Goal: Transaction & Acquisition: Purchase product/service

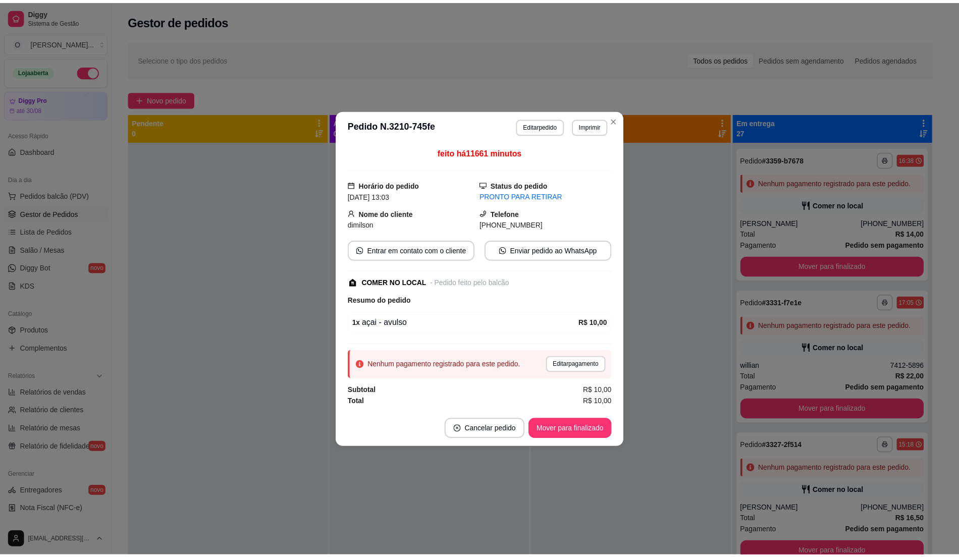
scroll to position [1818, 0]
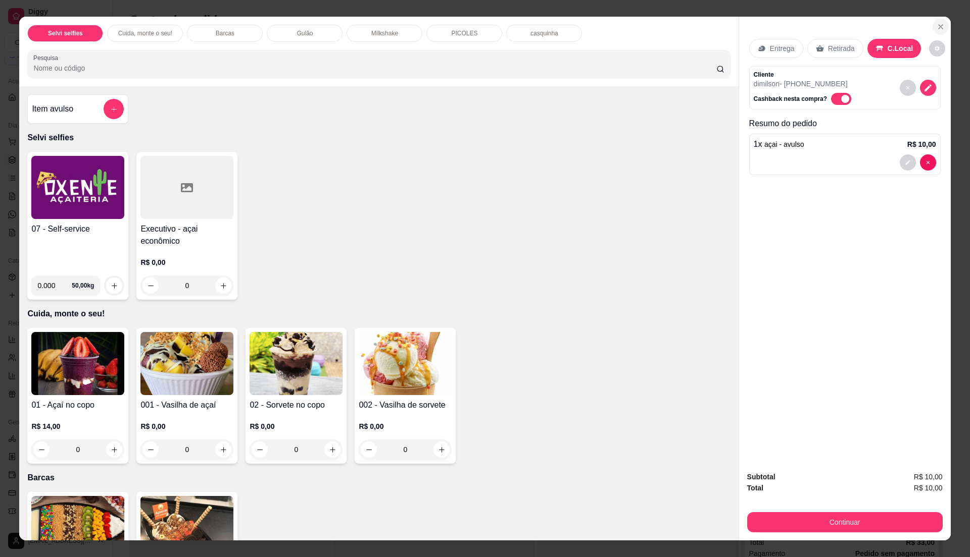
click at [938, 27] on icon "Close" at bounding box center [940, 27] width 4 height 4
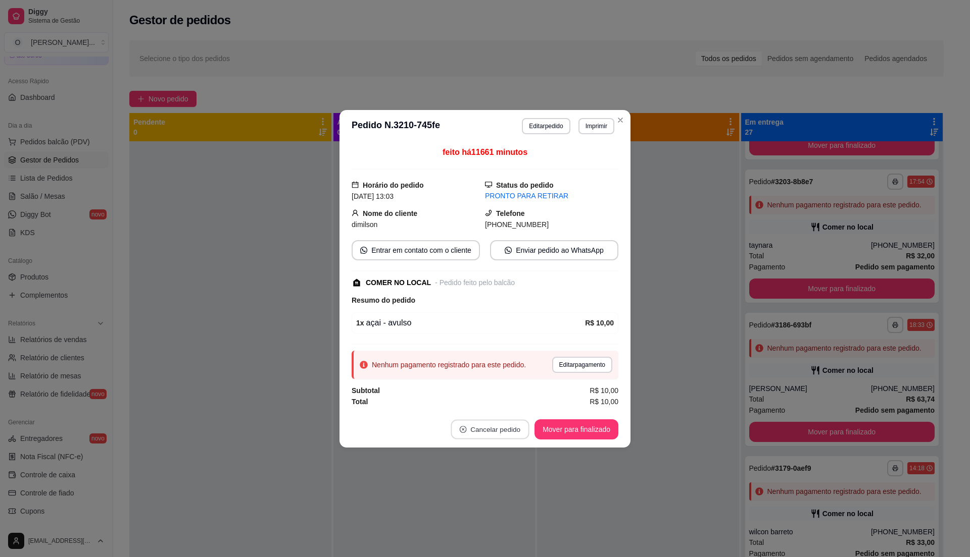
click at [476, 427] on button "Cancelar pedido" at bounding box center [490, 430] width 78 height 20
click at [520, 404] on button "Sim" at bounding box center [517, 406] width 39 height 20
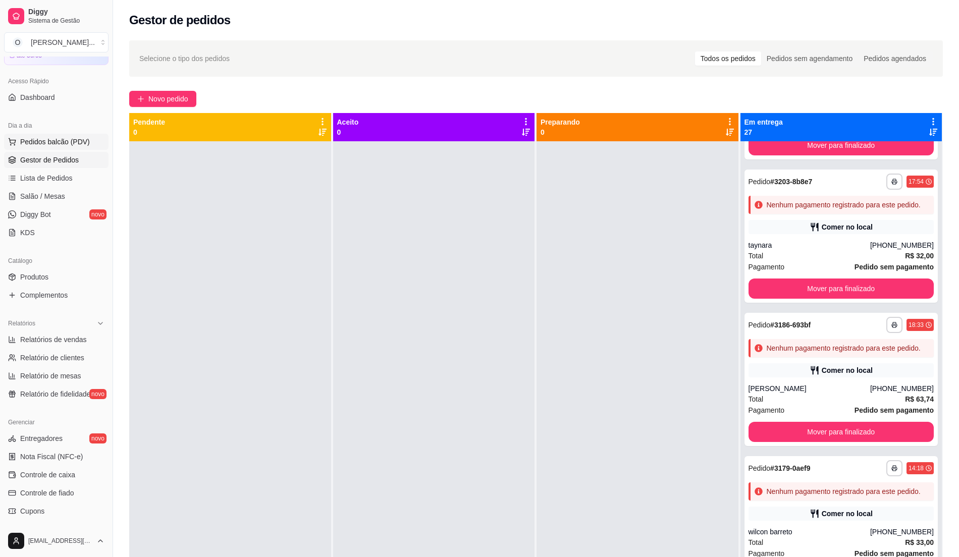
click at [73, 147] on button "Pedidos balcão (PDV)" at bounding box center [56, 142] width 105 height 16
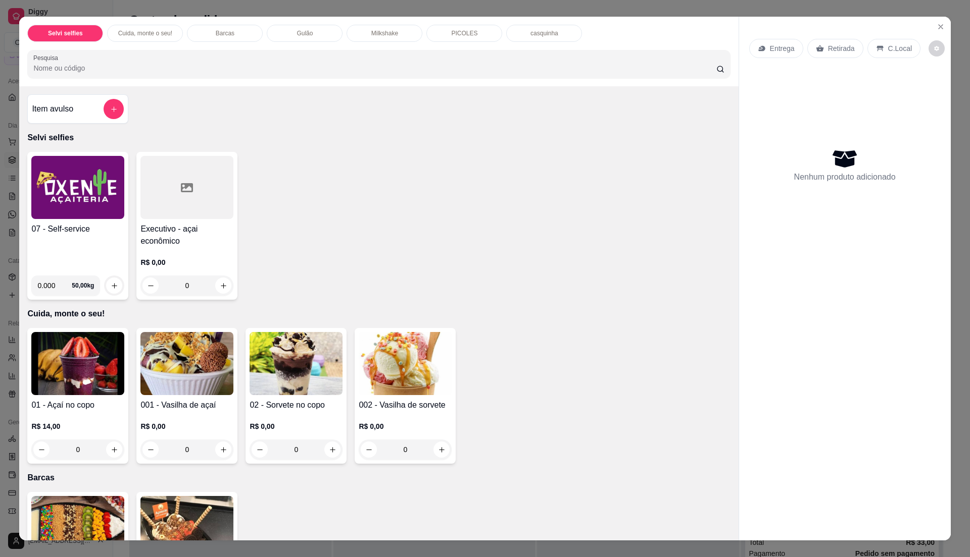
click at [78, 186] on img at bounding box center [77, 187] width 93 height 63
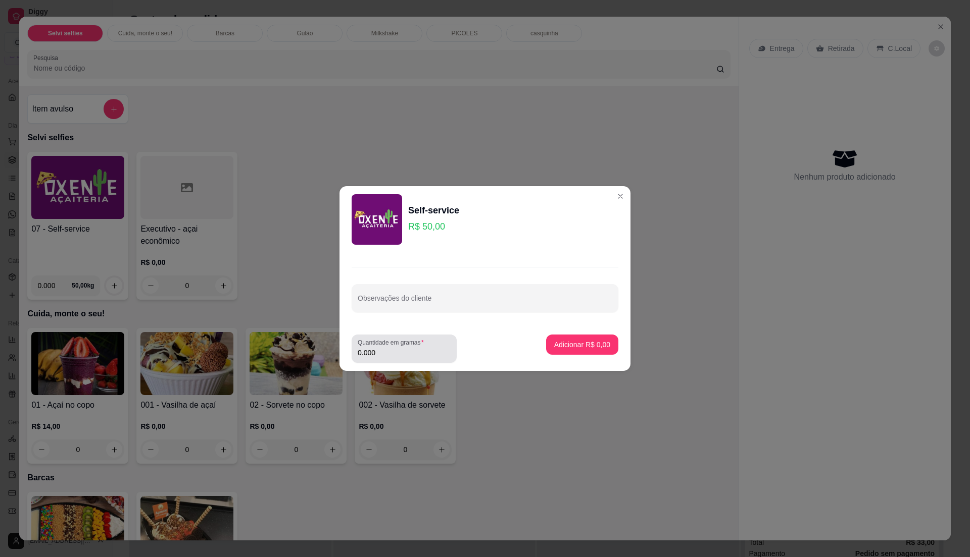
click at [406, 360] on div "Quantidade em gramas 0.000" at bounding box center [403, 349] width 105 height 28
type input "0.200"
click at [586, 342] on p "Adicionar R$ 10,00" at bounding box center [580, 345] width 59 height 10
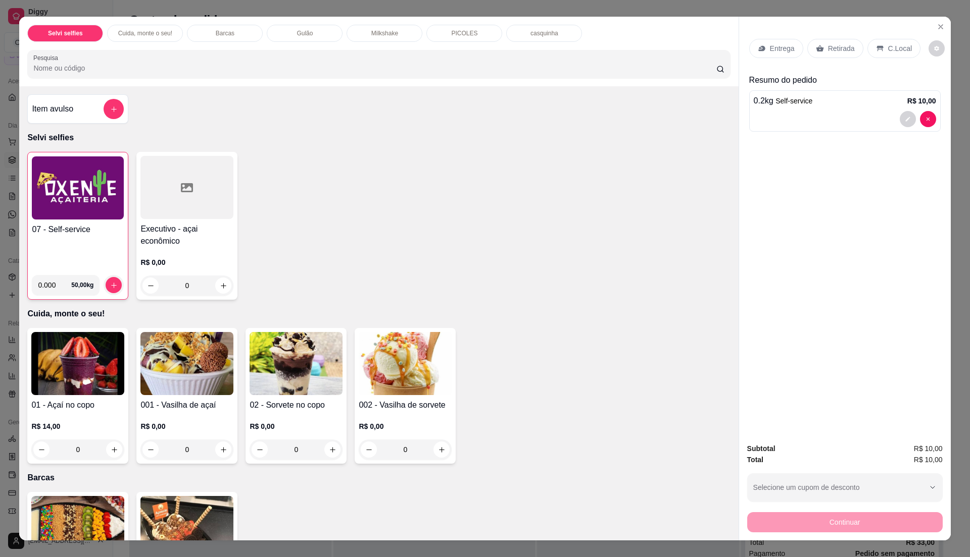
click at [881, 44] on div "C.Local" at bounding box center [893, 48] width 53 height 19
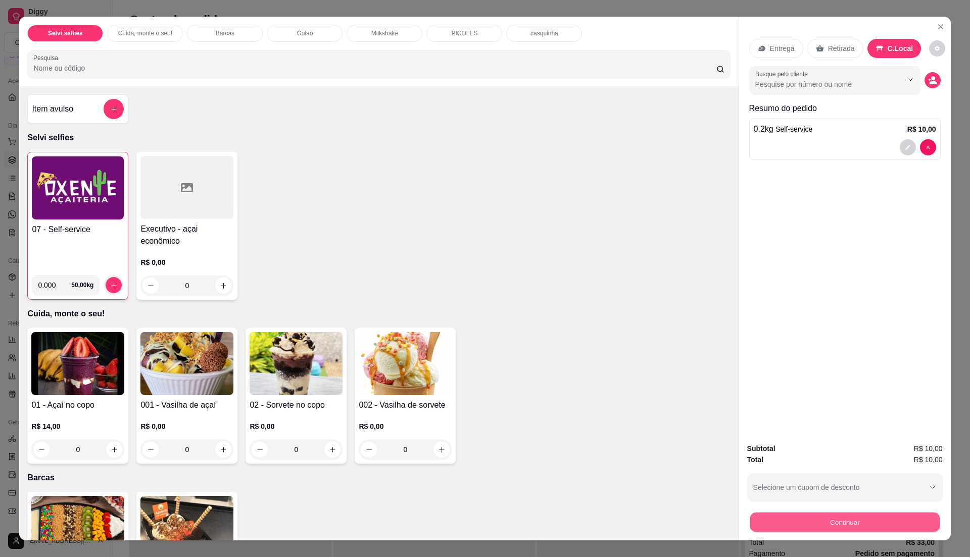
click at [836, 515] on button "Continuar" at bounding box center [843, 523] width 189 height 20
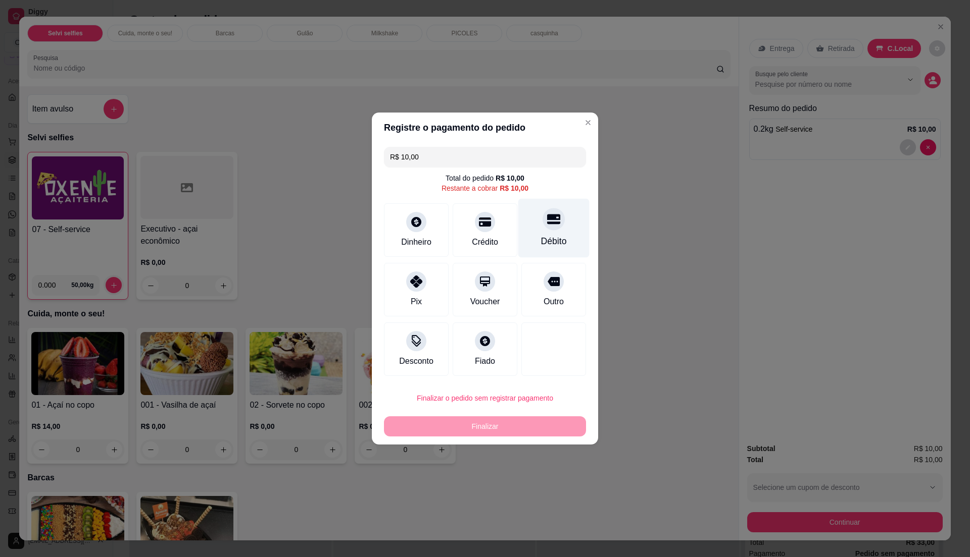
click at [535, 229] on div "Débito" at bounding box center [553, 228] width 71 height 59
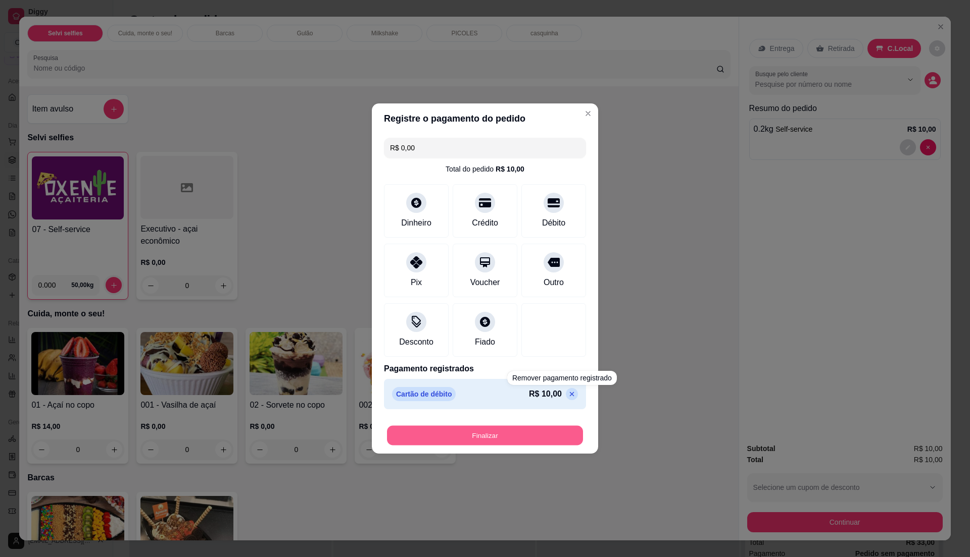
click at [547, 429] on button "Finalizar" at bounding box center [485, 436] width 196 height 20
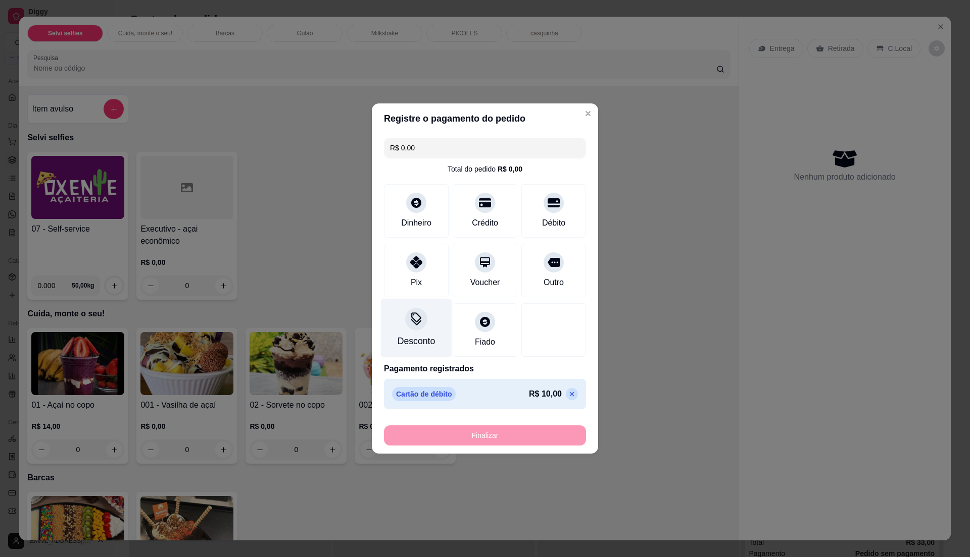
type input "-R$ 10,00"
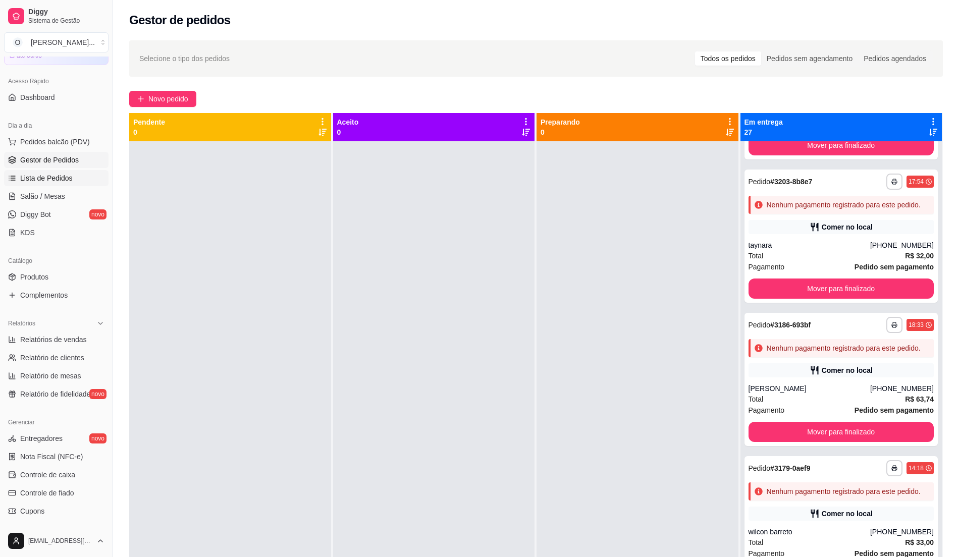
click at [64, 174] on span "Lista de Pedidos" at bounding box center [46, 178] width 53 height 10
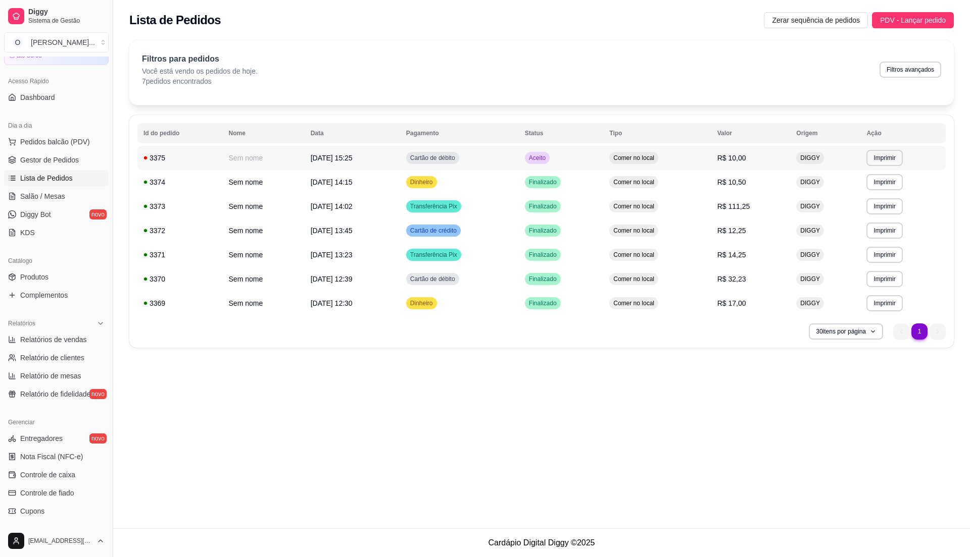
click at [513, 161] on td "Cartão de débito" at bounding box center [459, 158] width 119 height 24
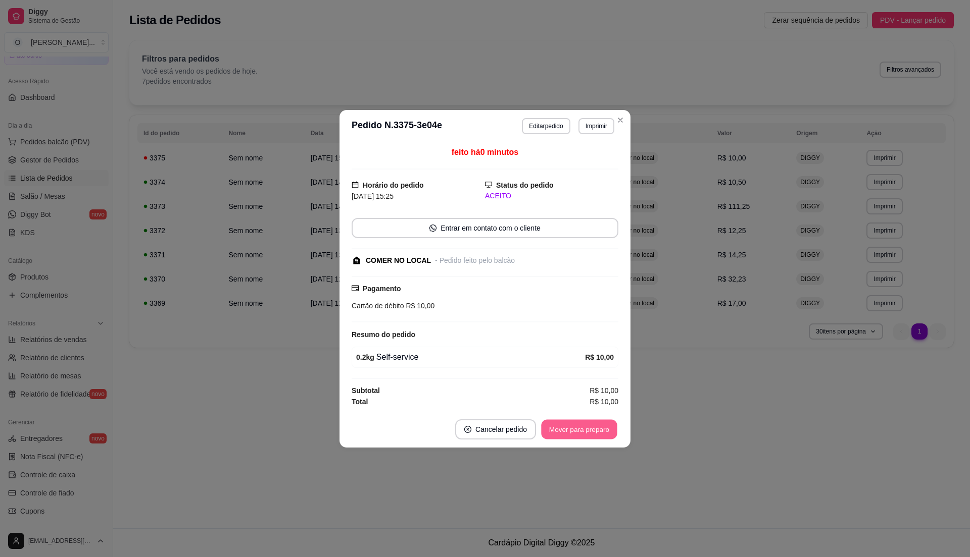
click at [561, 436] on button "Mover para preparo" at bounding box center [579, 430] width 76 height 20
click at [568, 431] on button "Mover para retirada disponível" at bounding box center [562, 430] width 112 height 20
click at [568, 431] on button "Mover para finalizado" at bounding box center [576, 430] width 81 height 20
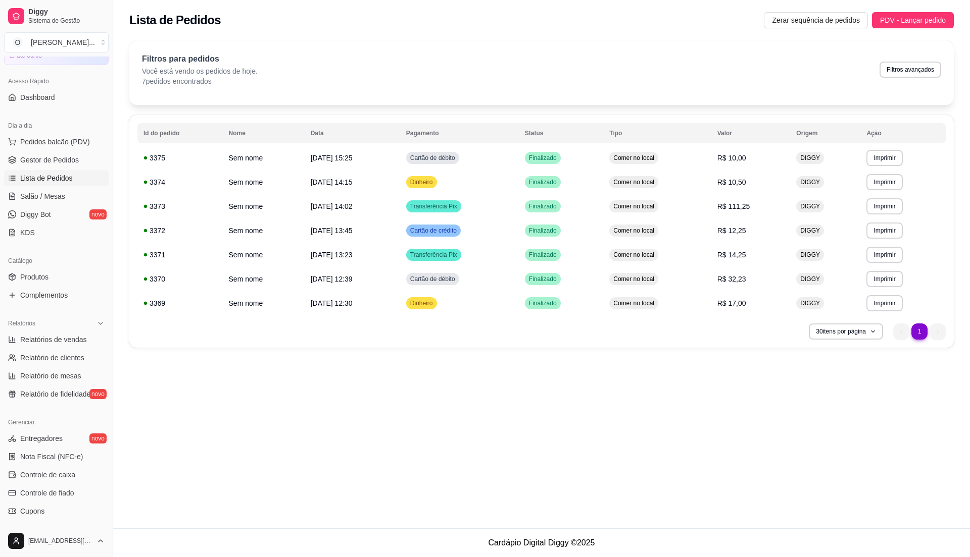
click at [57, 173] on span "Lista de Pedidos" at bounding box center [46, 178] width 53 height 10
click at [61, 161] on span "Gestor de Pedidos" at bounding box center [49, 160] width 59 height 10
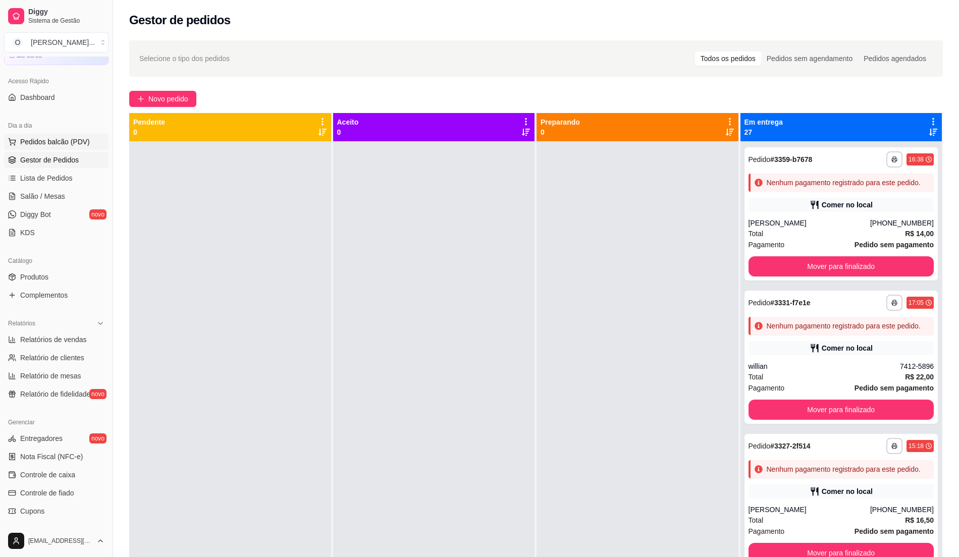
click at [40, 144] on span "Pedidos balcão (PDV)" at bounding box center [55, 142] width 70 height 10
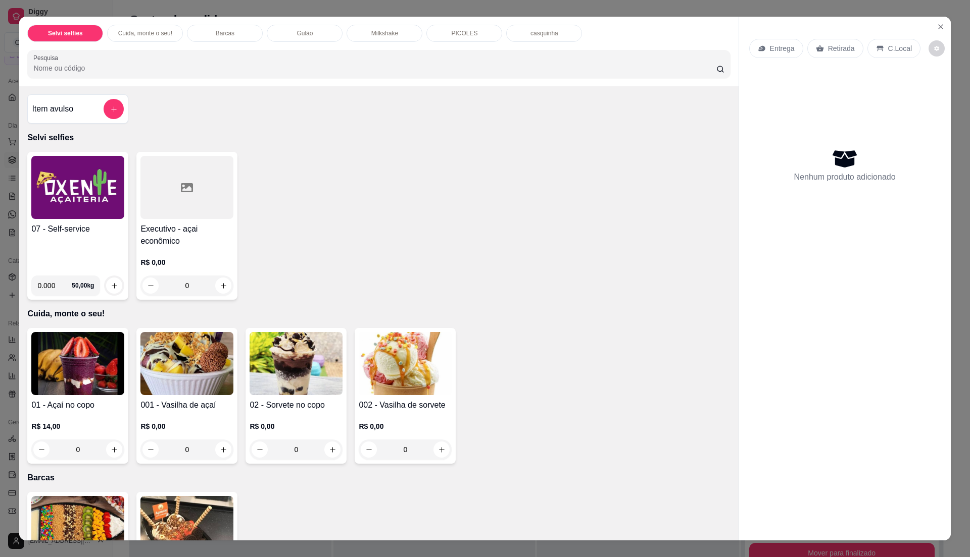
click at [97, 208] on img at bounding box center [77, 187] width 93 height 63
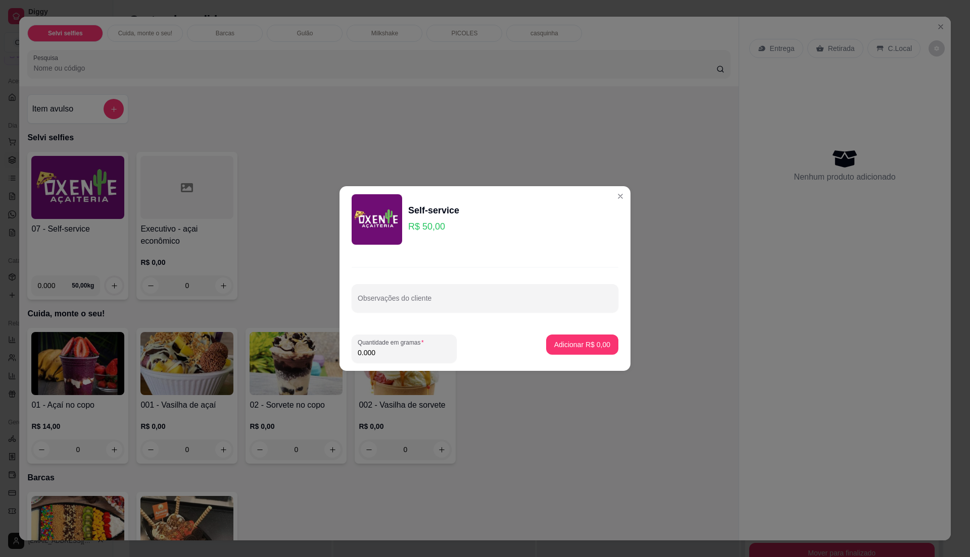
click at [396, 349] on input "0.000" at bounding box center [404, 353] width 93 height 10
click at [396, 349] on input "0" at bounding box center [404, 353] width 93 height 10
type input "0.55"
click at [590, 345] on p "Adicionar R$ 27,50" at bounding box center [580, 345] width 59 height 10
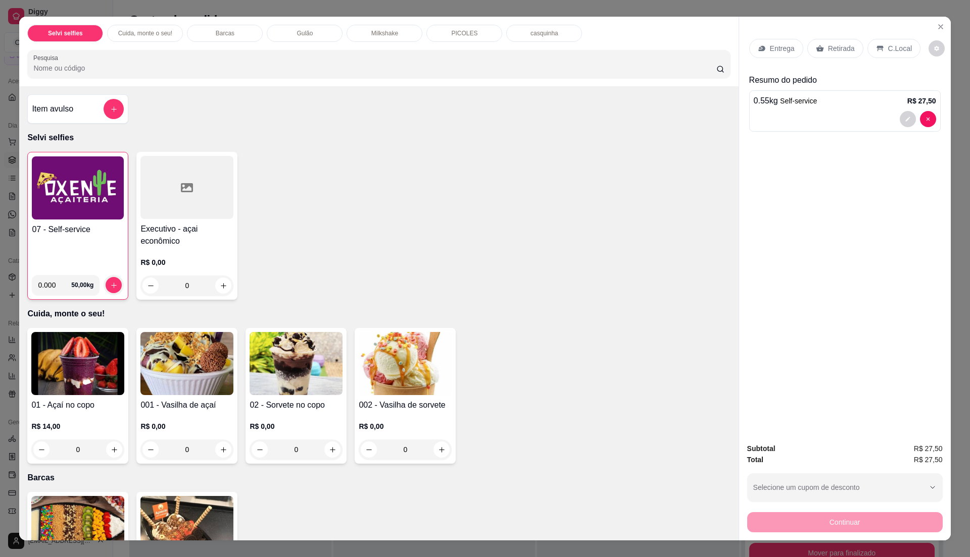
click at [888, 49] on p "C.Local" at bounding box center [900, 48] width 24 height 10
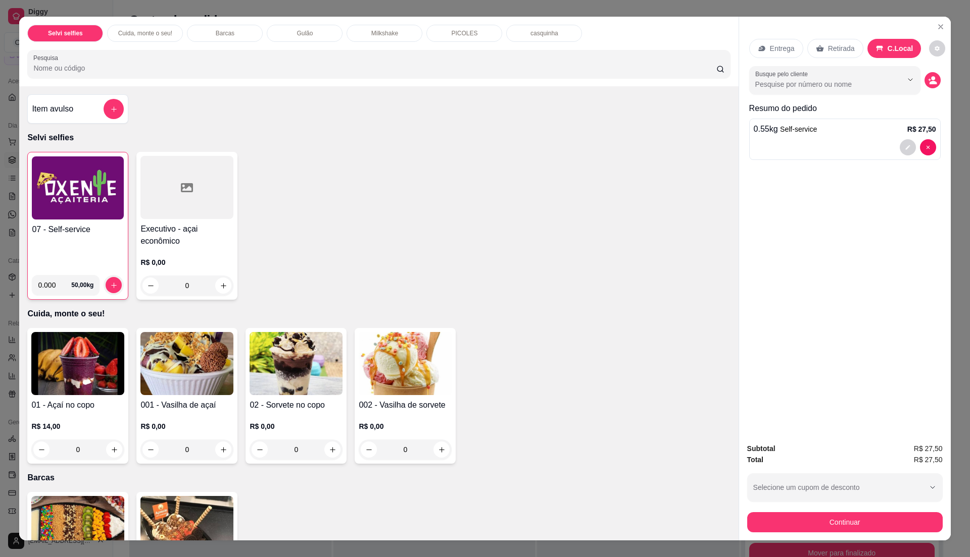
click at [88, 209] on img at bounding box center [78, 188] width 92 height 63
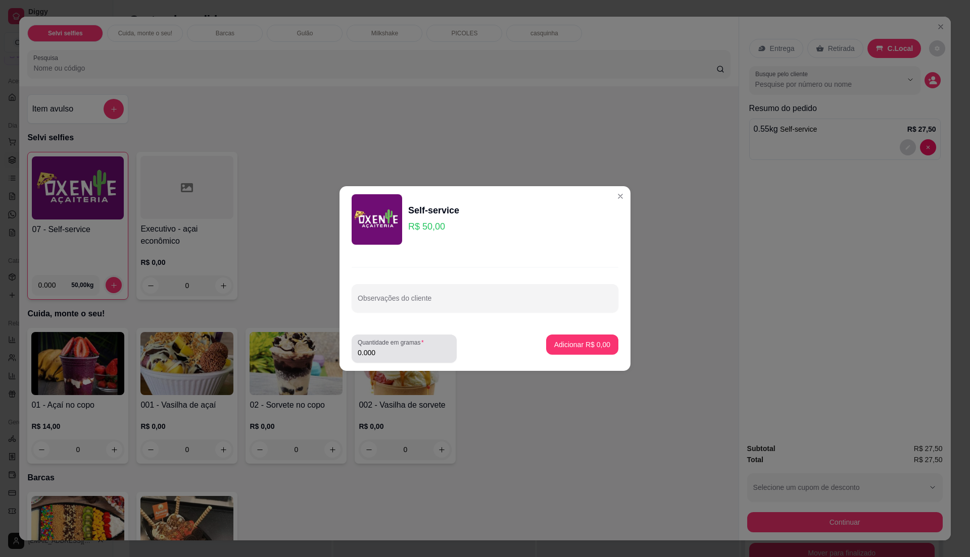
click at [400, 345] on label "Quantidade em gramas" at bounding box center [393, 342] width 70 height 9
click at [400, 348] on input "0.000" at bounding box center [404, 353] width 93 height 10
click at [400, 350] on input "0" at bounding box center [404, 353] width 93 height 10
type input "0.46"
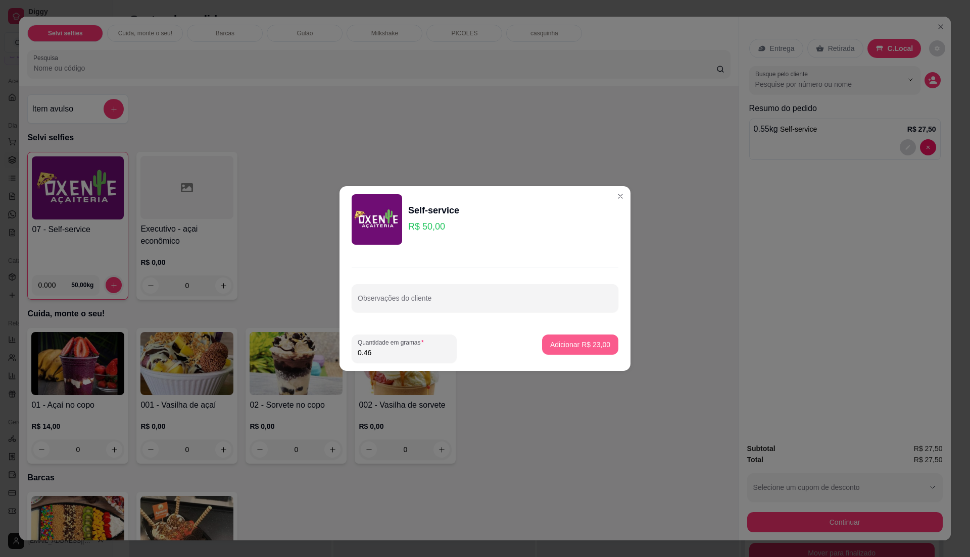
click at [562, 347] on p "Adicionar R$ 23,00" at bounding box center [580, 345] width 60 height 10
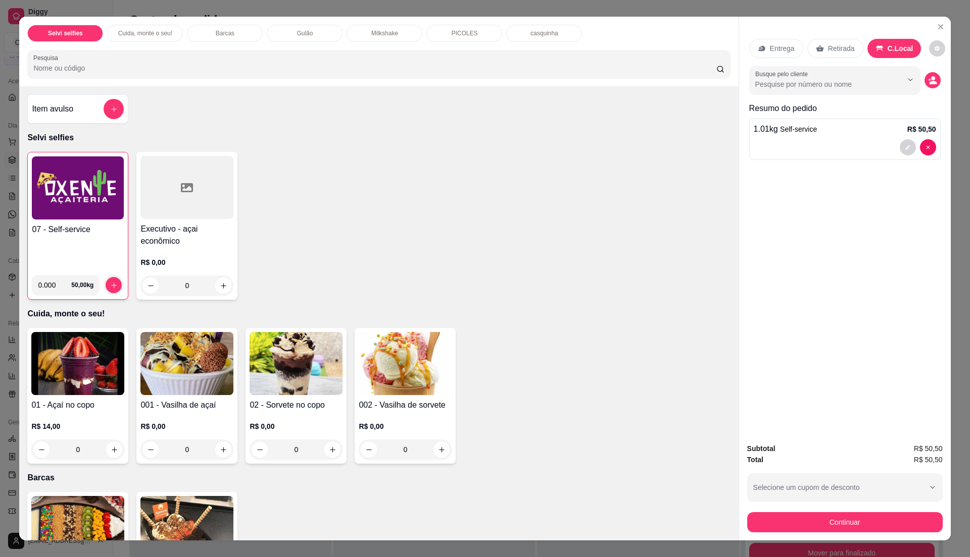
click at [101, 252] on div "07 - Self-service" at bounding box center [78, 245] width 92 height 43
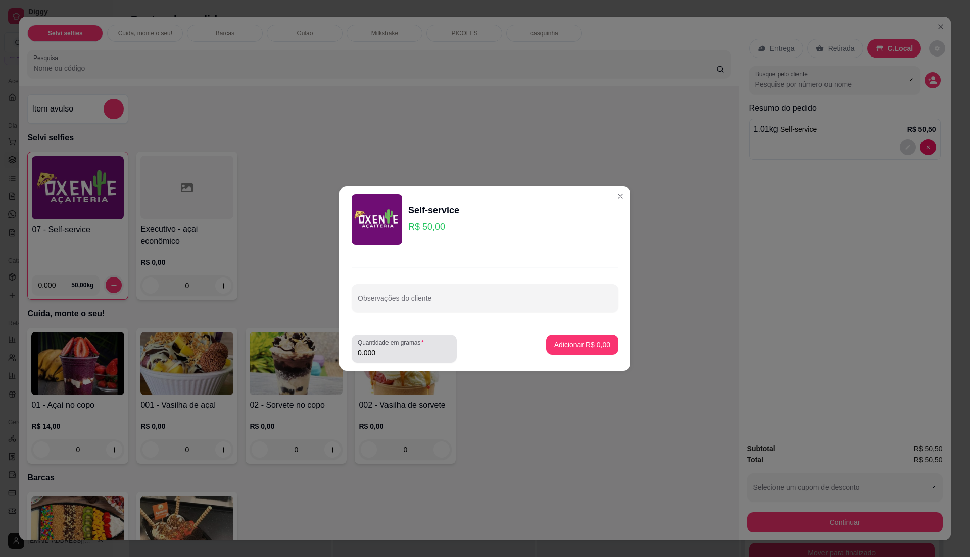
click at [402, 354] on input "0.000" at bounding box center [404, 353] width 93 height 10
click at [401, 352] on input "0" at bounding box center [404, 353] width 93 height 10
type input "0.37"
click at [588, 344] on p "Adicionar R$ 18,50" at bounding box center [580, 345] width 60 height 10
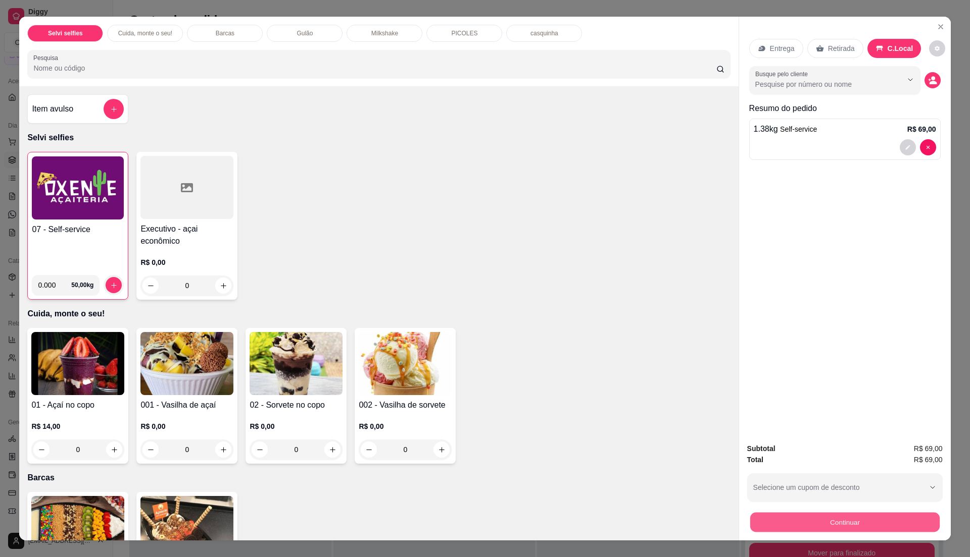
click at [854, 518] on button "Continuar" at bounding box center [843, 523] width 189 height 20
click at [422, 159] on div "07 - Self-service 0.000 50,00 kg Executivo - açai econômico R$ 0,00 0" at bounding box center [378, 226] width 702 height 148
click at [842, 520] on button "Continuar" at bounding box center [844, 523] width 195 height 20
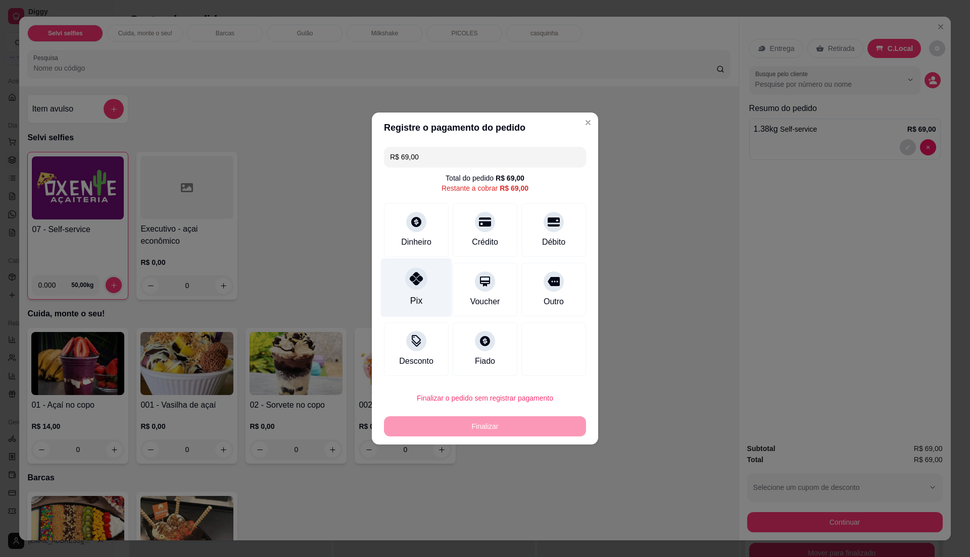
click at [410, 314] on div "Pix" at bounding box center [416, 288] width 71 height 59
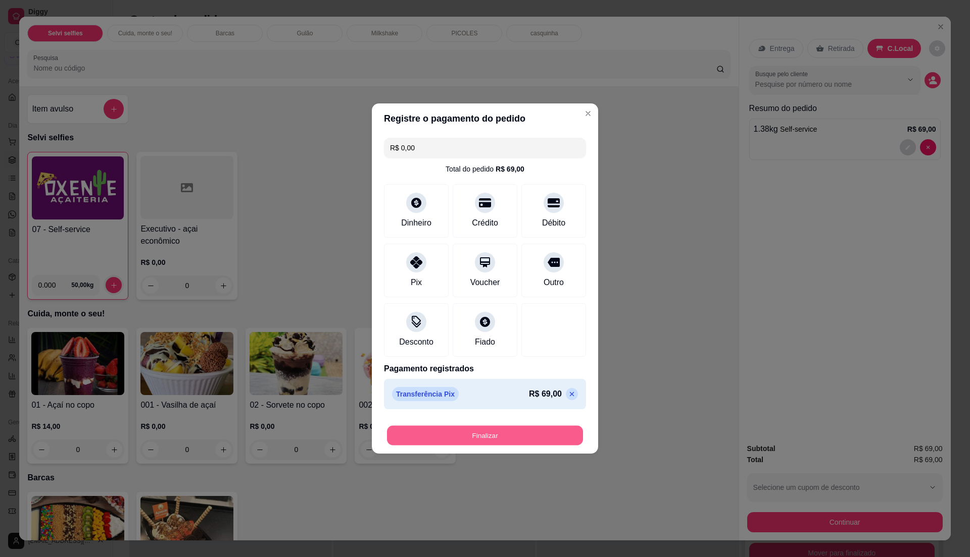
click at [471, 429] on button "Finalizar" at bounding box center [485, 436] width 196 height 20
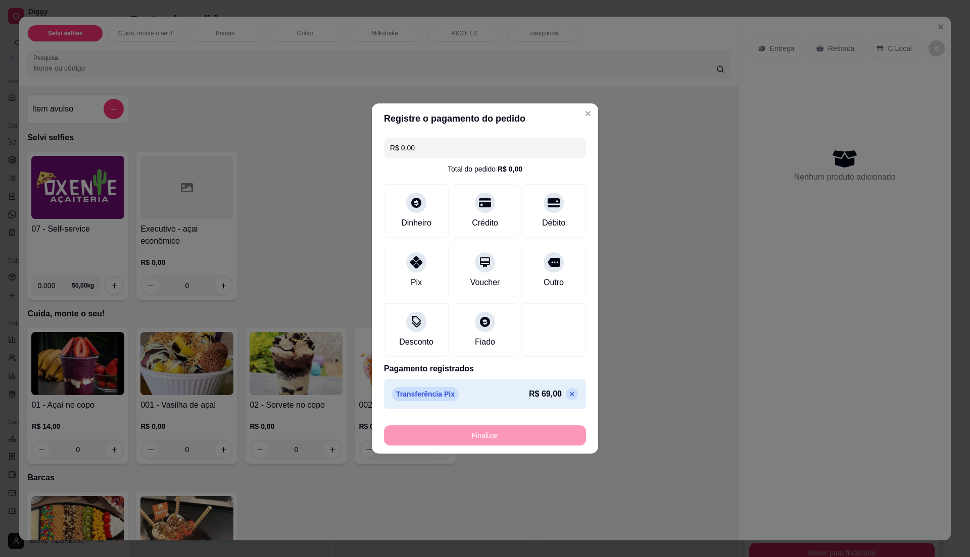
type input "-R$ 69,00"
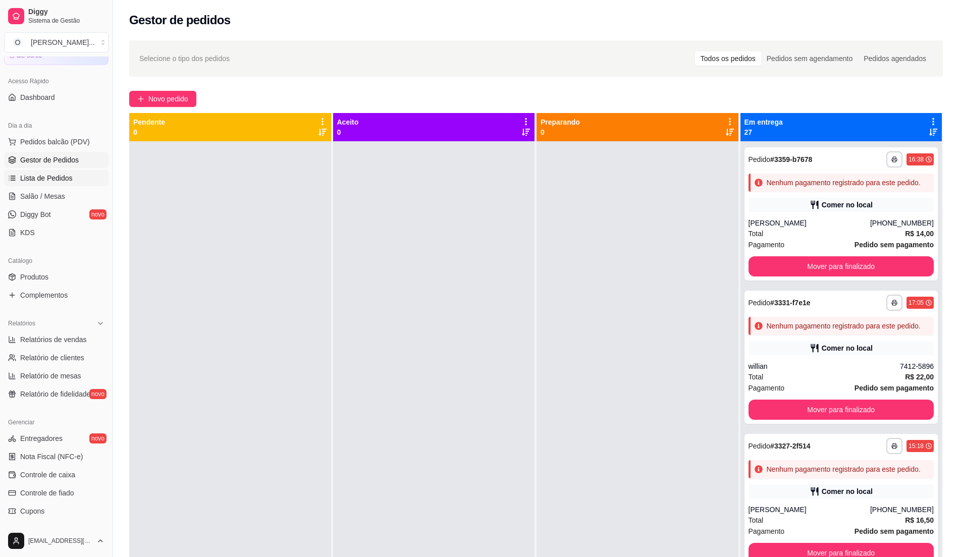
click at [47, 173] on span "Lista de Pedidos" at bounding box center [46, 178] width 53 height 10
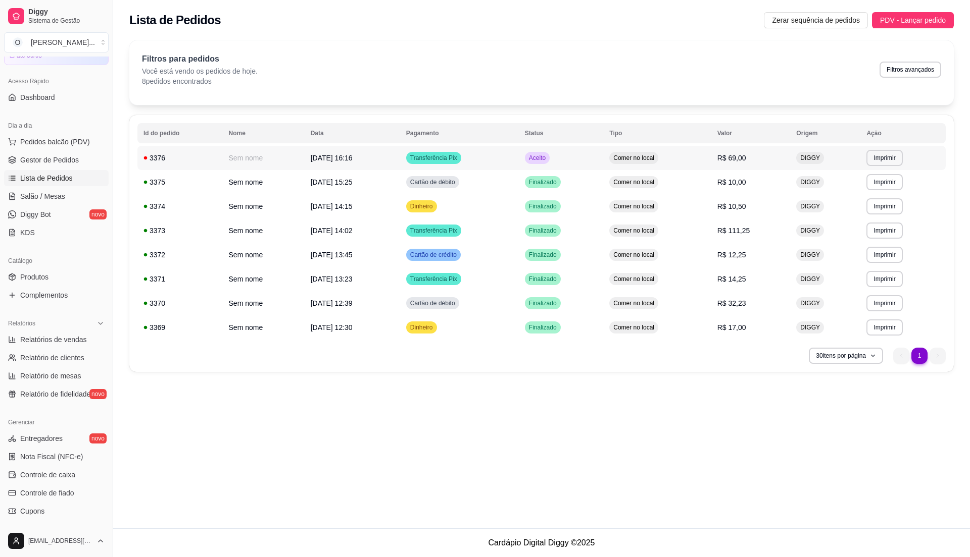
click at [514, 161] on td "Transferência Pix" at bounding box center [459, 158] width 119 height 24
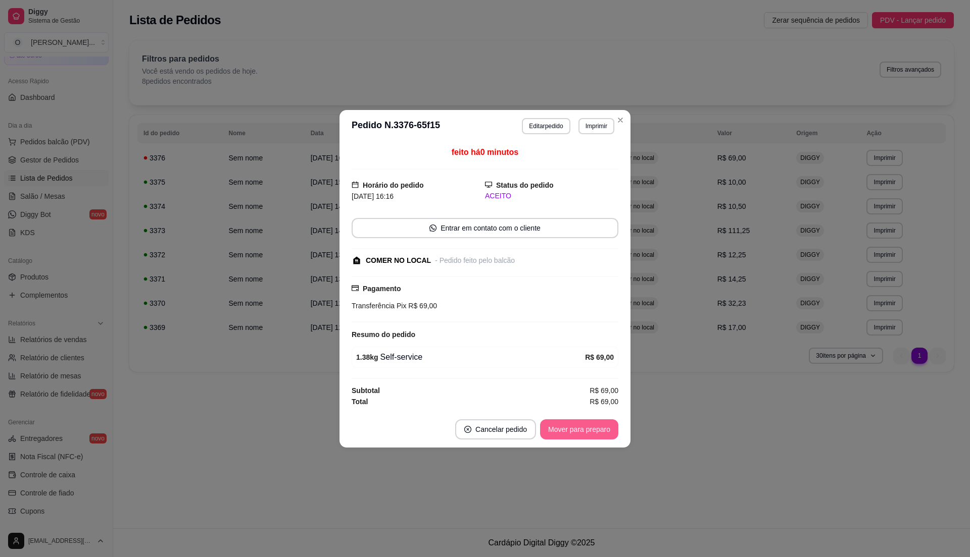
click at [589, 430] on button "Mover para preparo" at bounding box center [579, 430] width 78 height 20
click at [589, 430] on button "Mover para retirada disponível" at bounding box center [562, 430] width 112 height 20
click at [589, 431] on button "Mover para finalizado" at bounding box center [576, 430] width 84 height 20
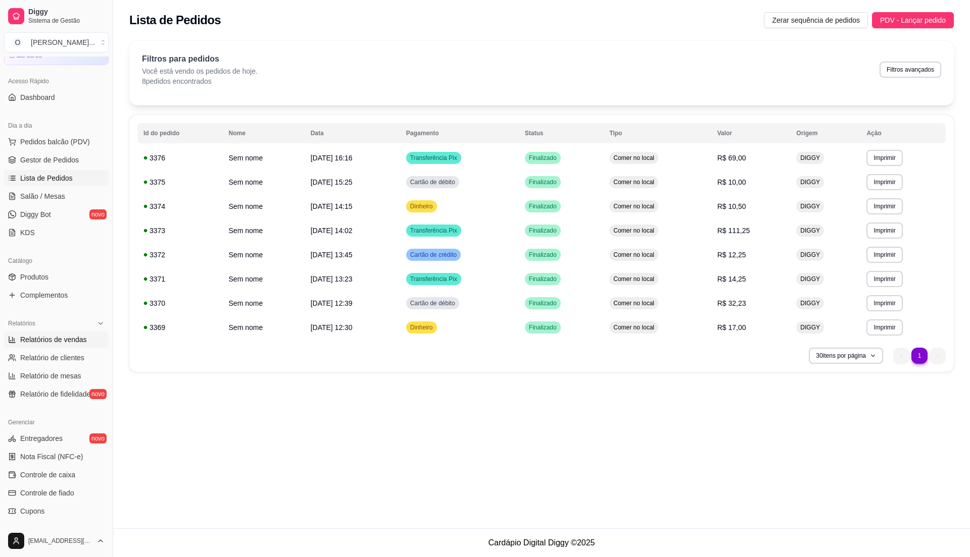
click at [70, 332] on link "Relatórios de vendas" at bounding box center [56, 340] width 105 height 16
select select "ALL"
select select "0"
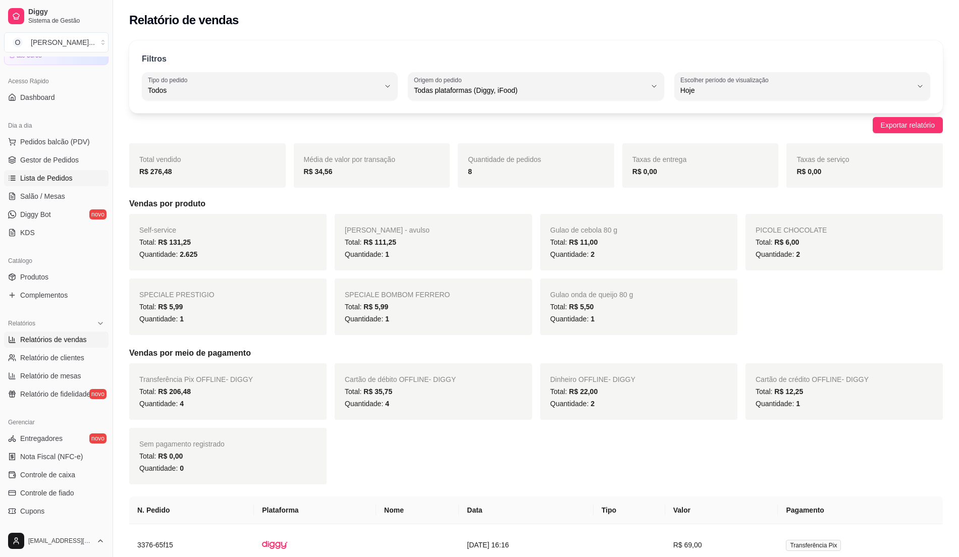
click at [63, 170] on link "Lista de Pedidos" at bounding box center [56, 178] width 105 height 16
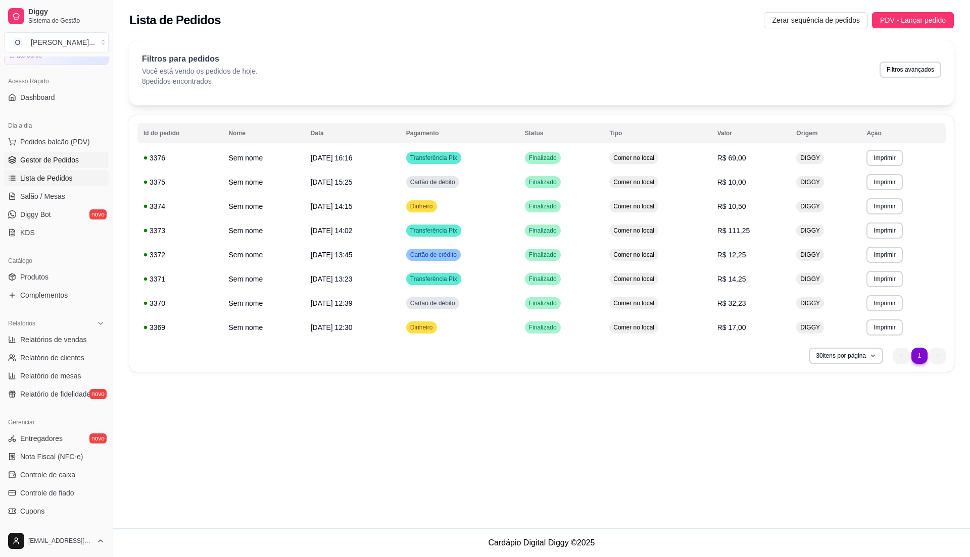
click at [63, 163] on span "Gestor de Pedidos" at bounding box center [49, 160] width 59 height 10
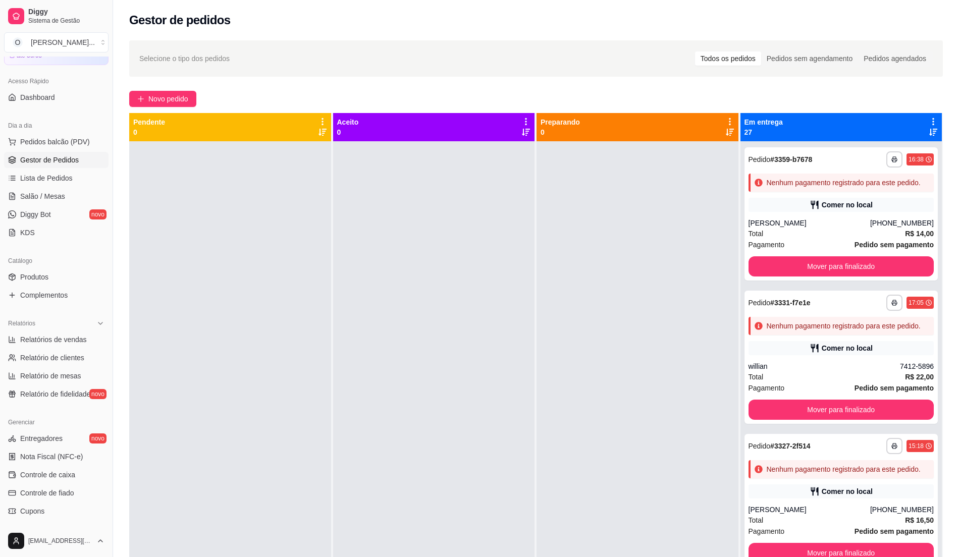
click at [469, 307] on div at bounding box center [434, 419] width 202 height 557
click at [66, 145] on span "Pedidos balcão (PDV)" at bounding box center [55, 142] width 70 height 10
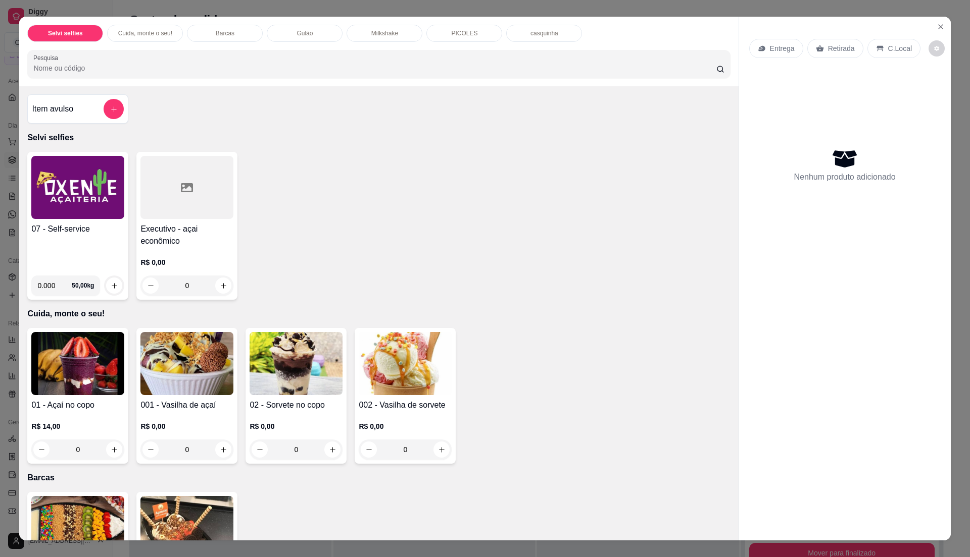
click at [95, 259] on div "07 - Self-service" at bounding box center [77, 245] width 93 height 44
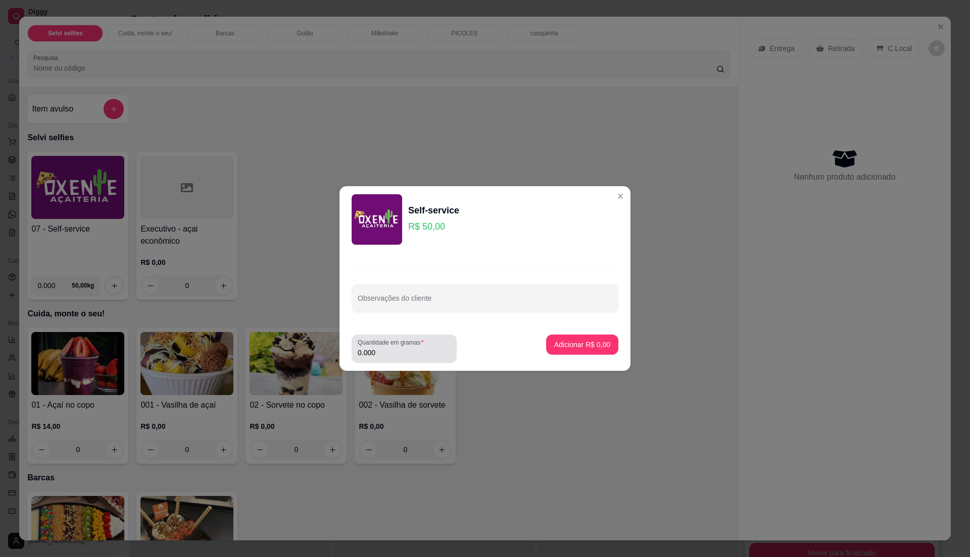
click at [421, 357] on input "0.000" at bounding box center [404, 353] width 93 height 10
type input "0.24"
click at [568, 350] on button "Adicionar R$ 12,00" at bounding box center [580, 345] width 76 height 20
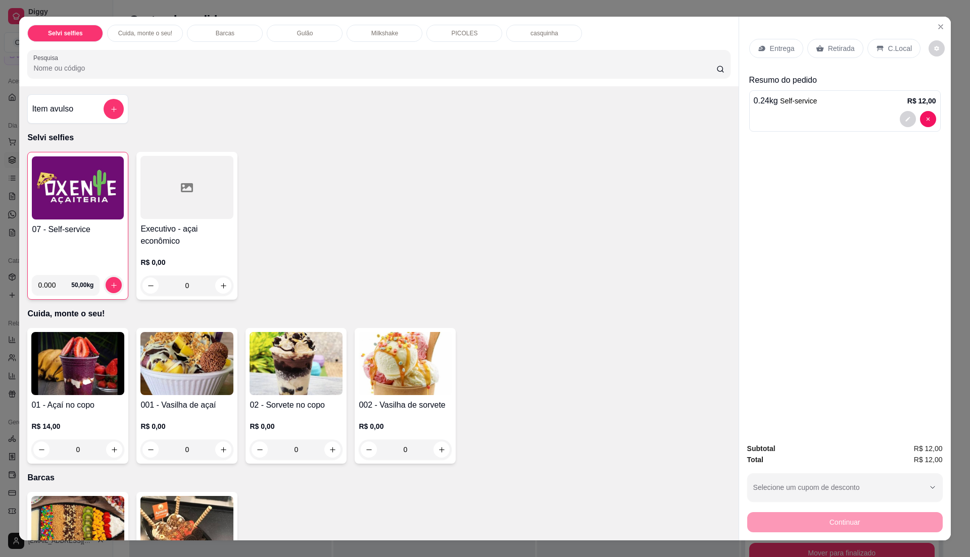
click at [113, 249] on div "07 - Self-service" at bounding box center [78, 245] width 92 height 43
click at [74, 237] on div "07 - Self-service" at bounding box center [78, 245] width 92 height 43
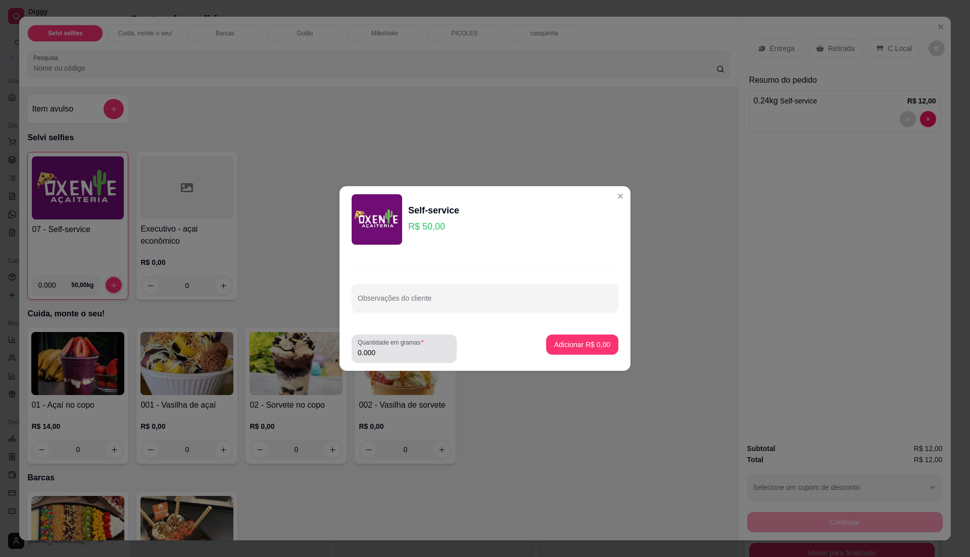
click at [398, 354] on input "0.000" at bounding box center [404, 353] width 93 height 10
click at [398, 354] on input "0" at bounding box center [404, 353] width 93 height 10
click at [401, 353] on input "0" at bounding box center [404, 353] width 93 height 10
type input "0.385"
click at [588, 342] on p "Adicionar R$ 19,25" at bounding box center [580, 345] width 60 height 10
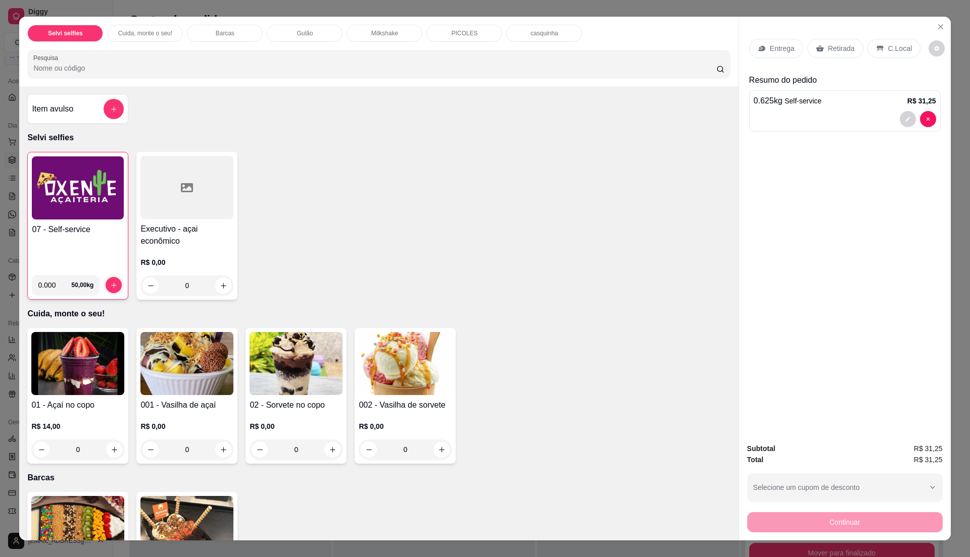
click at [415, 194] on div "07 - Self-service 0.000 50,00 kg Executivo - açai econômico R$ 0,00 0" at bounding box center [378, 226] width 702 height 148
click at [884, 41] on div "C.Local" at bounding box center [893, 48] width 53 height 19
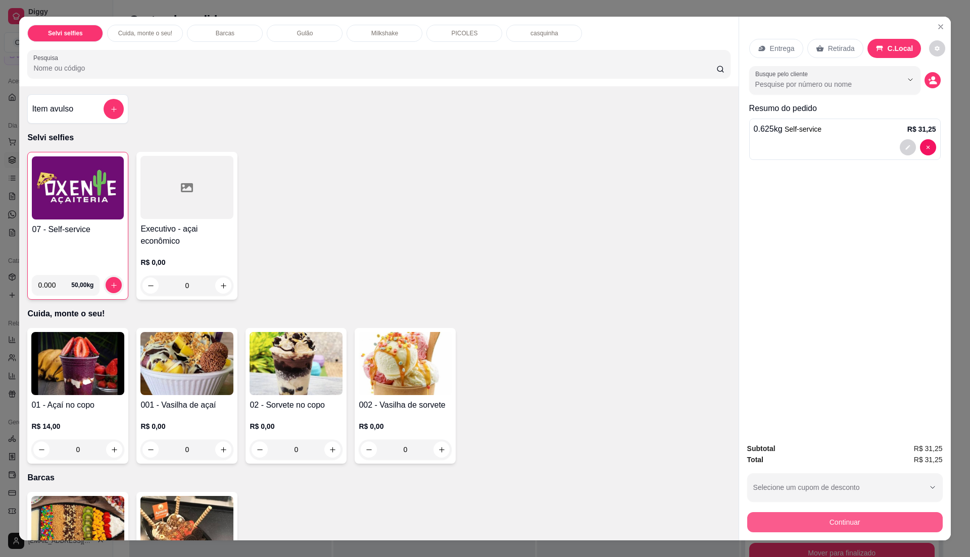
click at [836, 518] on button "Continuar" at bounding box center [844, 523] width 195 height 20
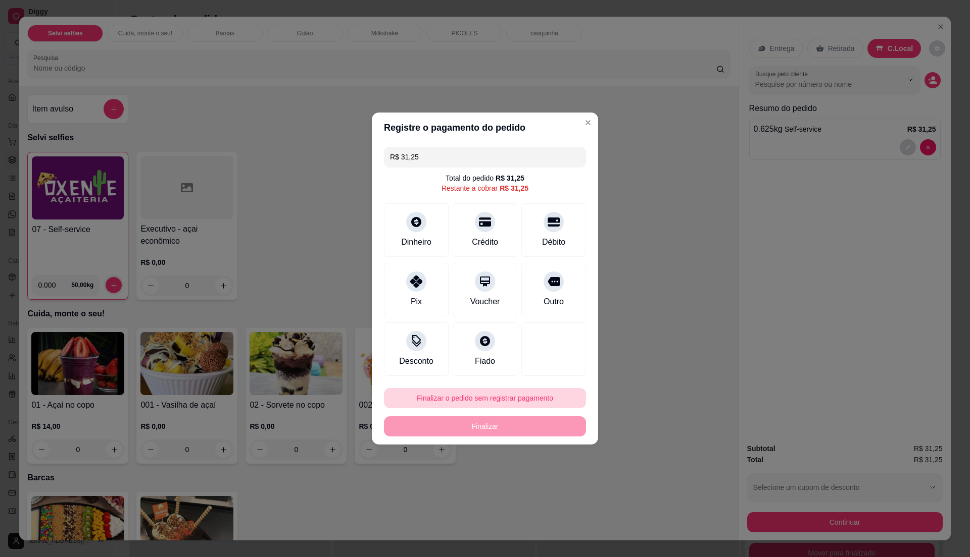
click at [463, 400] on button "Finalizar o pedido sem registrar pagamento" at bounding box center [485, 398] width 202 height 20
click at [543, 480] on button "Confirmar" at bounding box center [547, 481] width 36 height 15
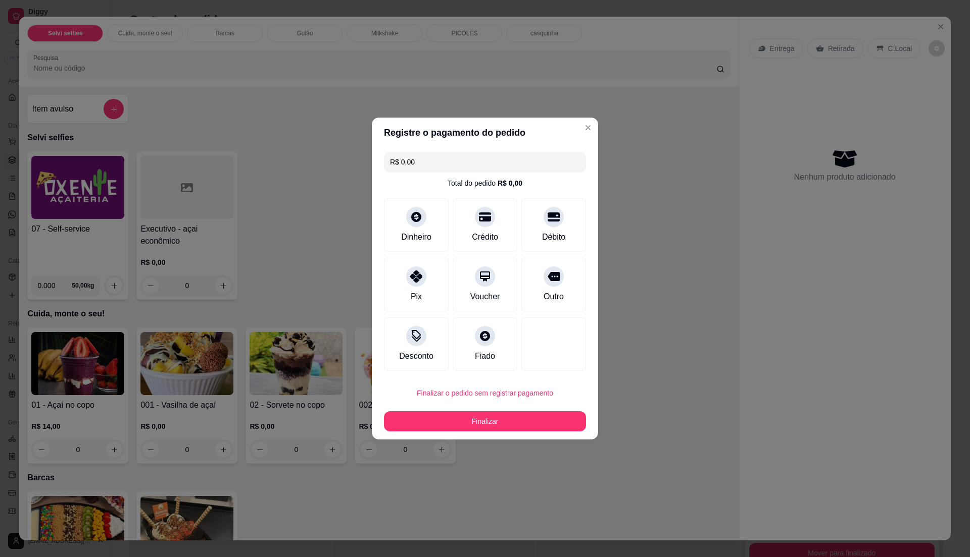
type input "R$ 0,00"
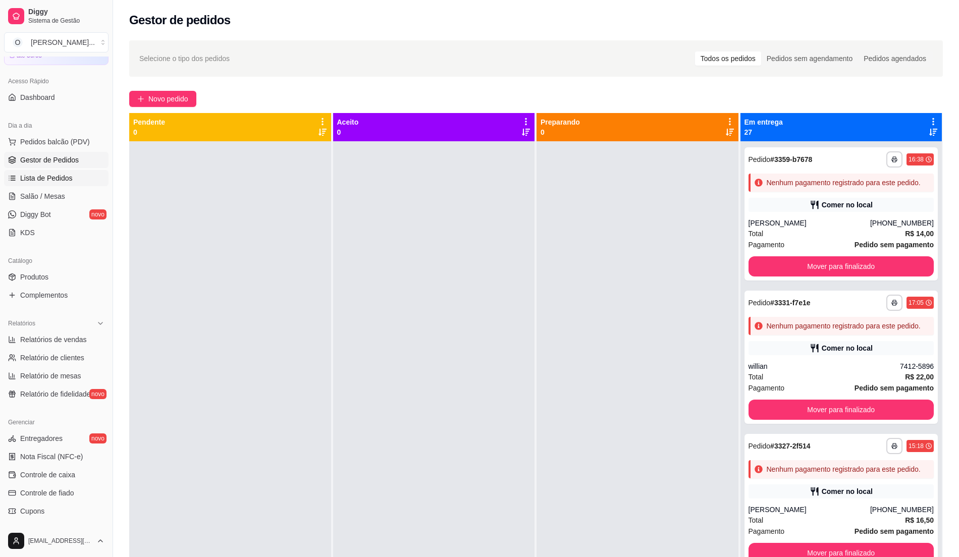
click at [35, 181] on span "Lista de Pedidos" at bounding box center [46, 178] width 53 height 10
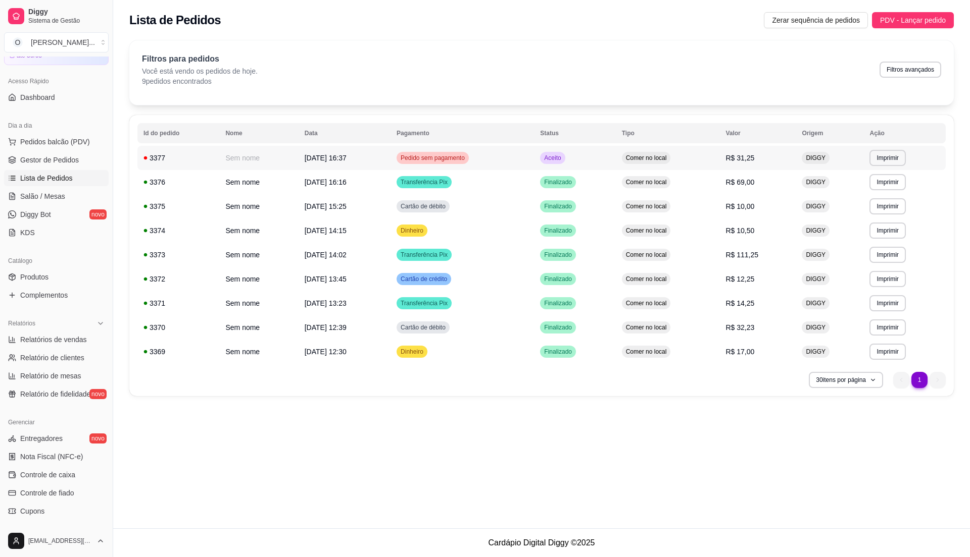
click at [529, 162] on td "Pedido sem pagamento" at bounding box center [461, 158] width 143 height 24
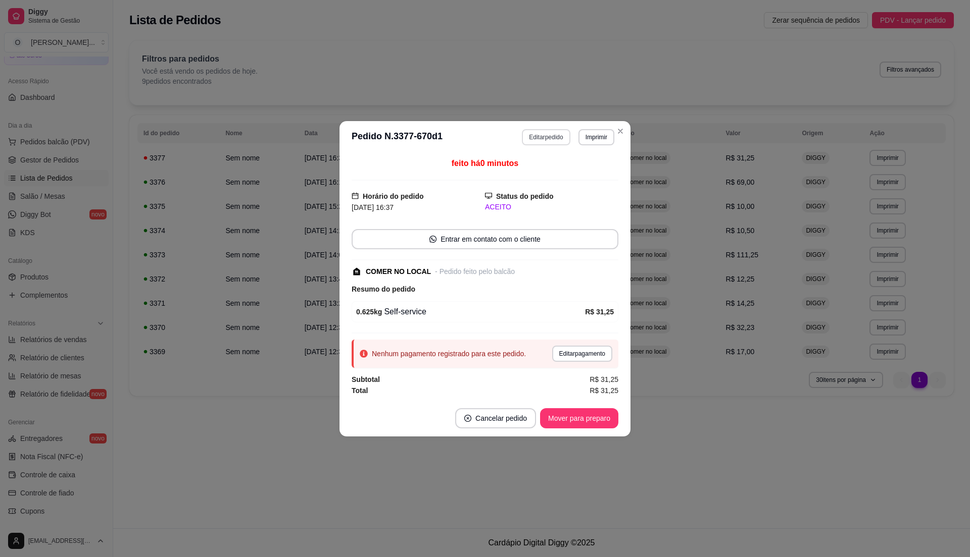
click at [545, 137] on button "Editar pedido" at bounding box center [546, 137] width 48 height 16
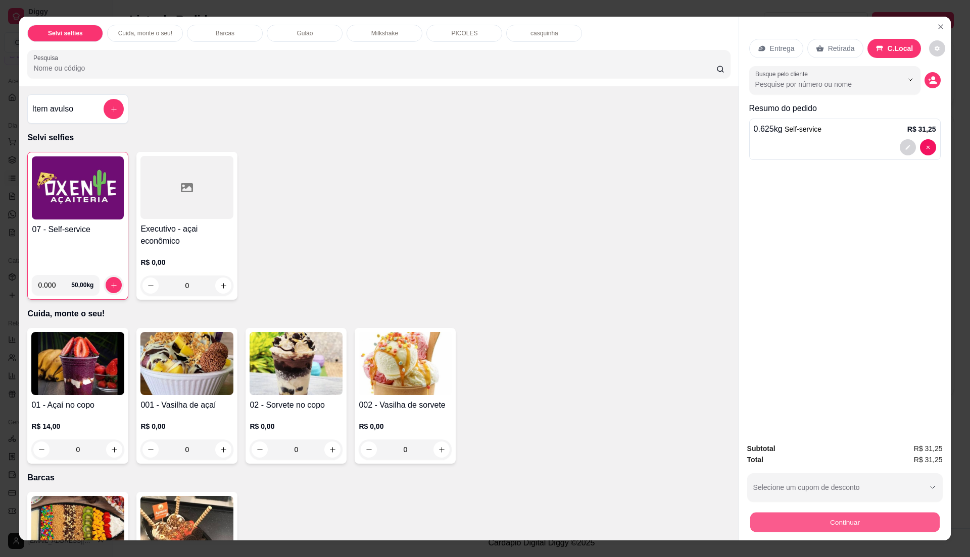
click at [846, 522] on button "Continuar" at bounding box center [843, 523] width 189 height 20
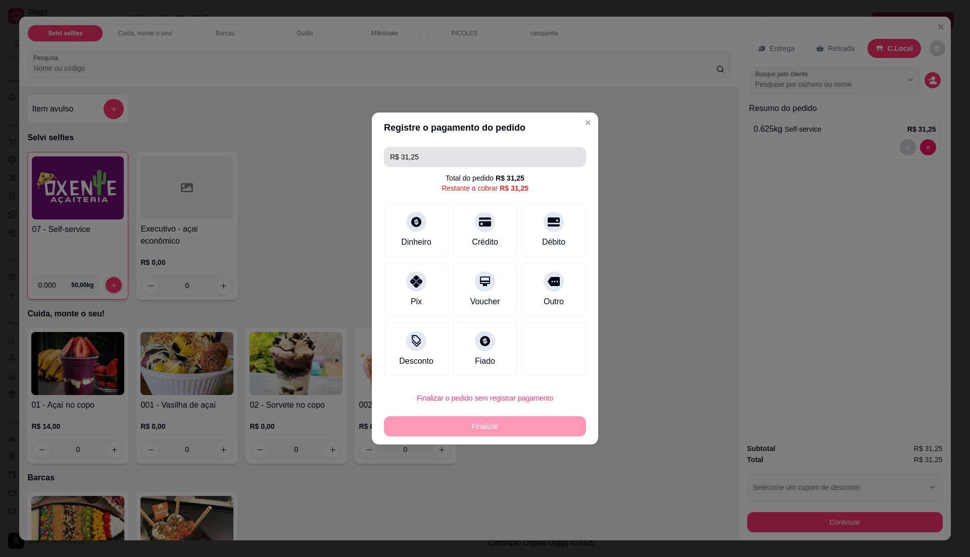
click at [437, 158] on input "R$ 31,25" at bounding box center [485, 157] width 190 height 20
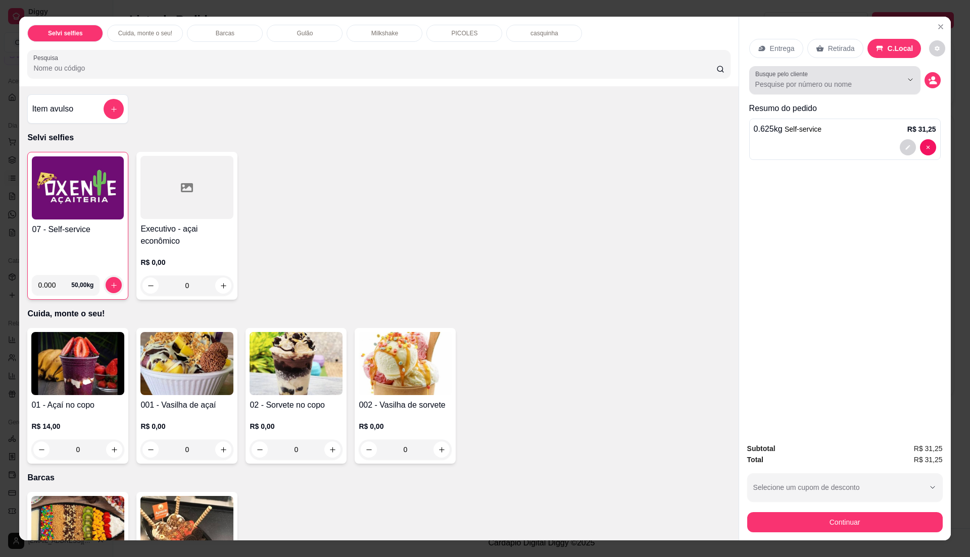
click at [802, 77] on label "Busque pelo cliente" at bounding box center [783, 74] width 56 height 9
click at [802, 79] on input "Busque pelo cliente" at bounding box center [820, 84] width 131 height 10
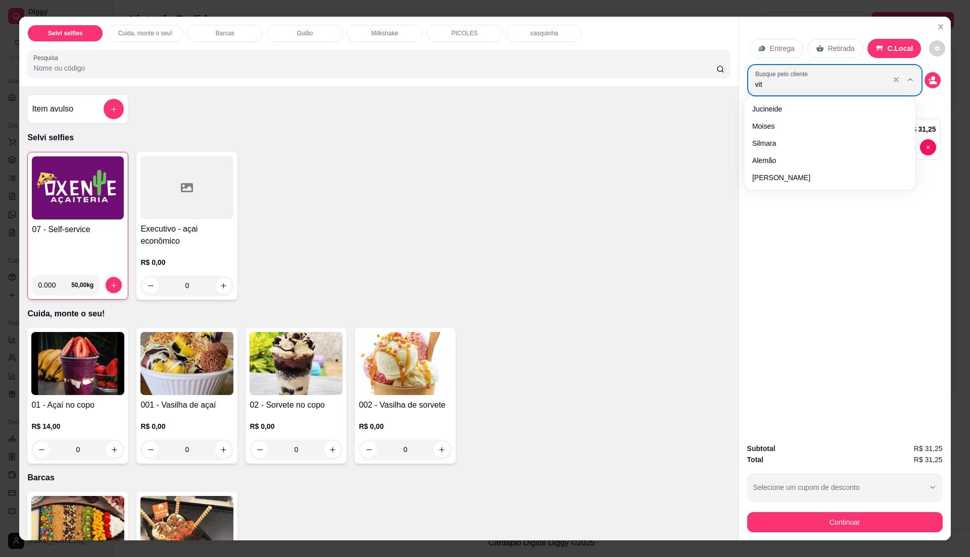
type input "vito"
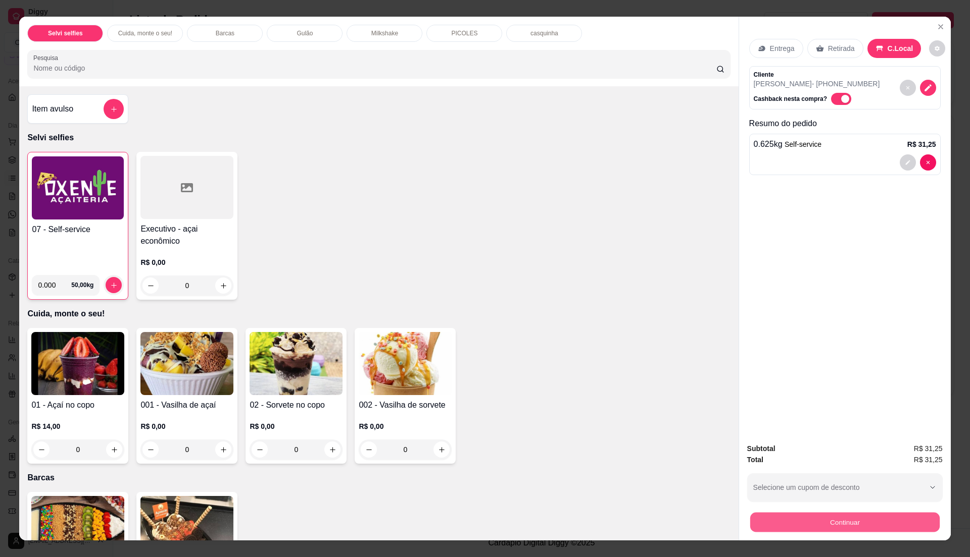
click at [835, 514] on button "Continuar" at bounding box center [843, 523] width 189 height 20
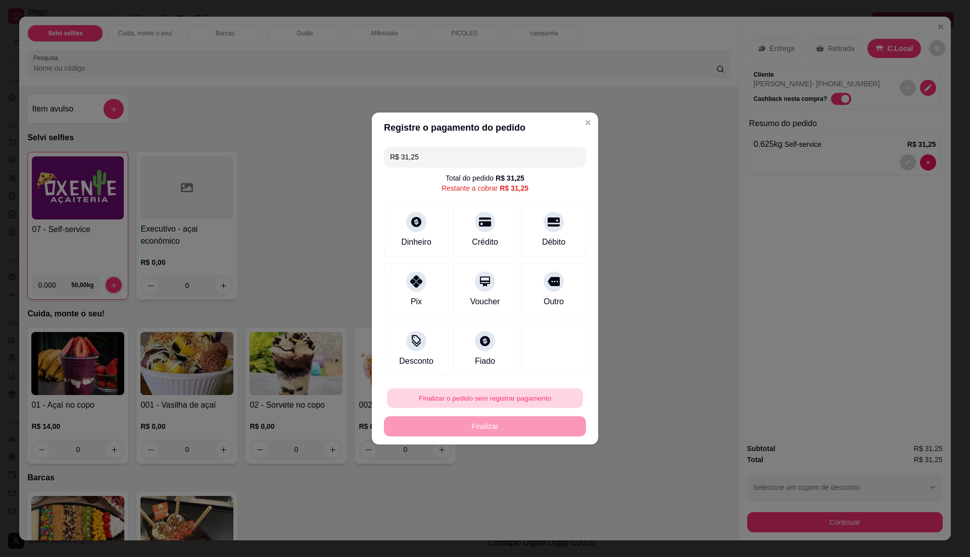
click at [507, 404] on button "Finalizar o pedido sem registrar pagamento" at bounding box center [485, 399] width 196 height 20
click at [553, 489] on button "Confirmar" at bounding box center [547, 481] width 36 height 15
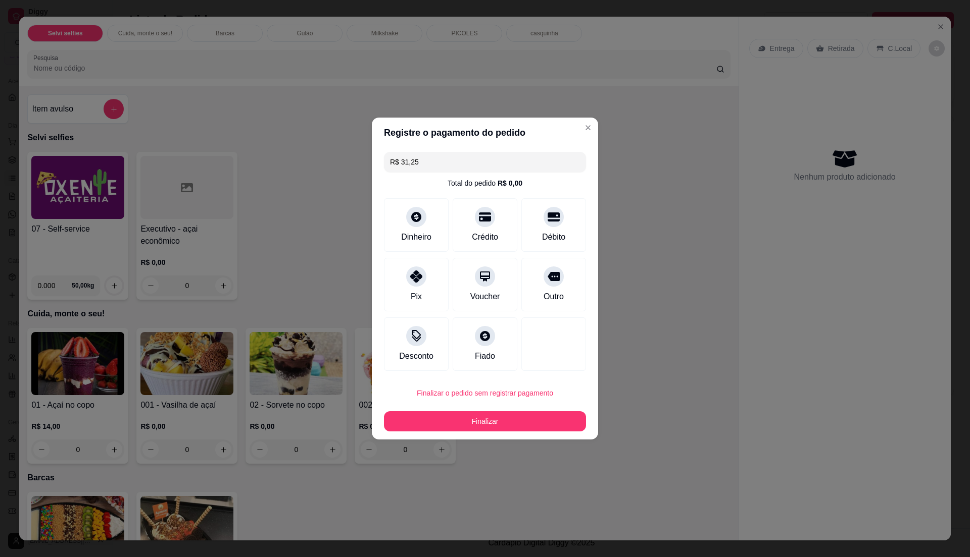
type input "R$ 0,00"
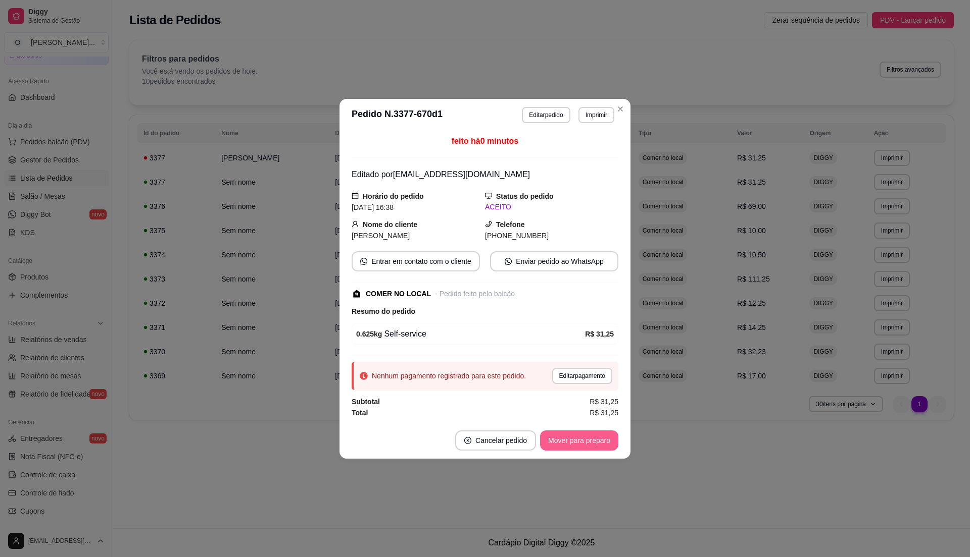
click at [585, 431] on button "Mover para preparo" at bounding box center [579, 441] width 78 height 20
click at [592, 435] on button "Mover para preparo" at bounding box center [579, 441] width 78 height 20
click at [592, 435] on button "Mover para retirada disponível" at bounding box center [562, 441] width 112 height 20
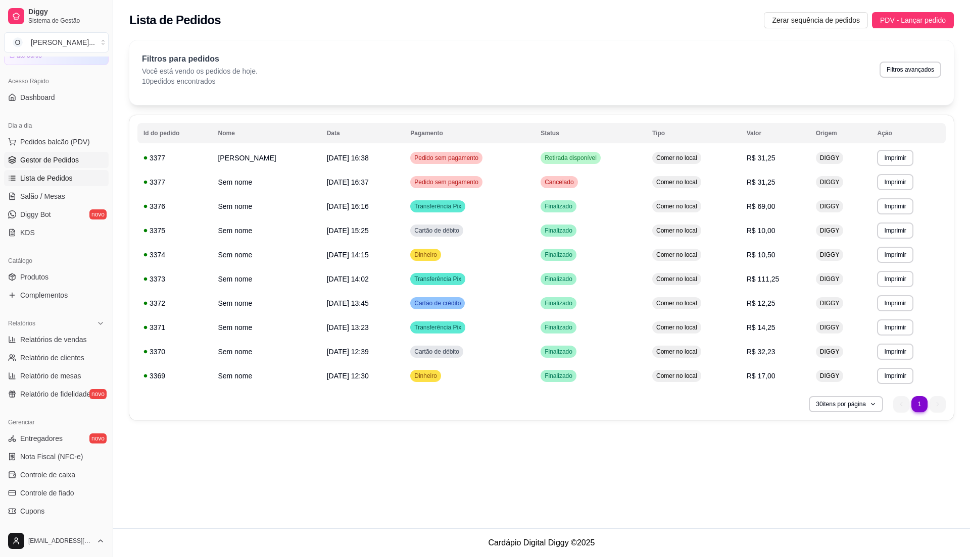
click at [55, 160] on span "Gestor de Pedidos" at bounding box center [49, 160] width 59 height 10
